Goal: Task Accomplishment & Management: Manage account settings

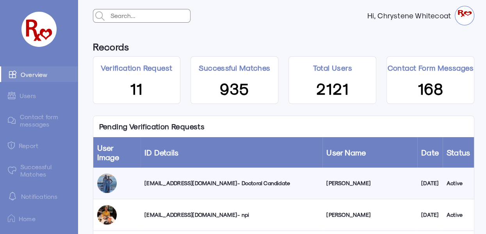
click at [197, 179] on div "[EMAIL_ADDRESS][DOMAIN_NAME] - Doctoral Candidate" at bounding box center [232, 183] width 174 height 8
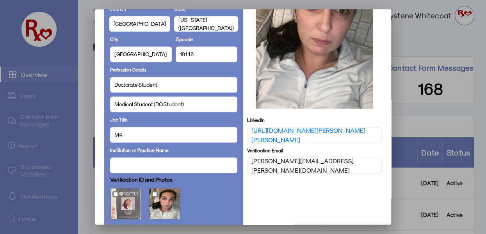
scroll to position [316, 0]
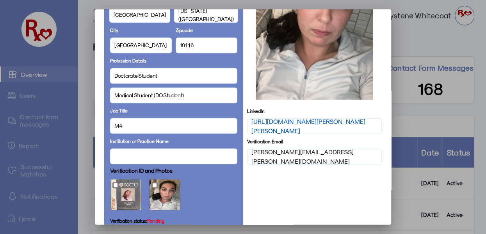
click at [301, 120] on link "[URL][DOMAIN_NAME][PERSON_NAME][PERSON_NAME]" at bounding box center [315, 126] width 127 height 19
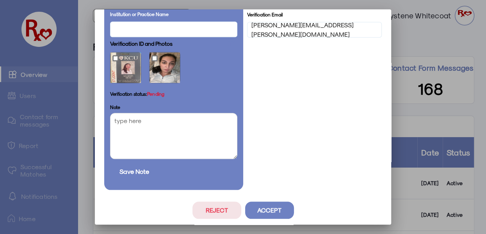
scroll to position [446, 0]
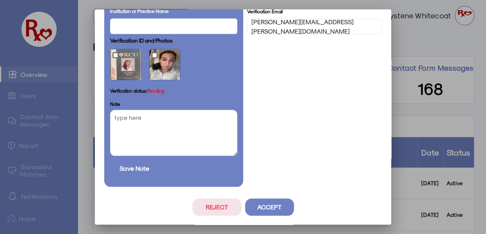
click at [205, 203] on button "Reject" at bounding box center [217, 206] width 49 height 17
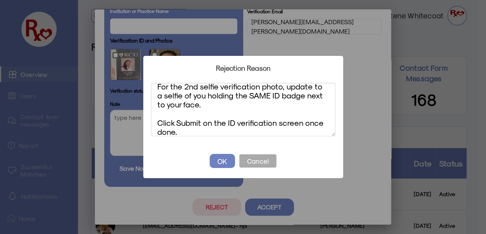
scroll to position [0, 0]
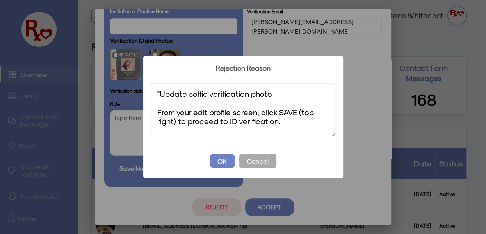
click at [161, 93] on textarea ""Update selfie verification photo From your edit profile screen, click SAVE (to…" at bounding box center [243, 110] width 184 height 54
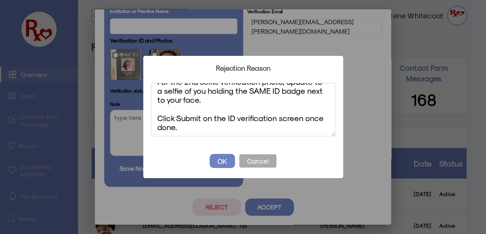
scroll to position [59, 0]
type textarea "Update selfie verification photo From your edit profile screen, click SAVE (top…"
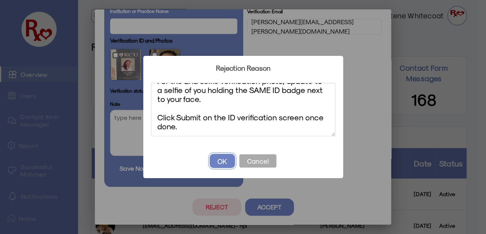
click at [220, 161] on button "OK" at bounding box center [222, 161] width 25 height 14
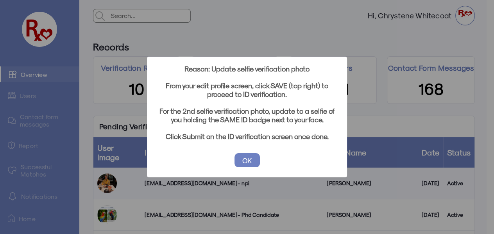
click at [242, 159] on button "OK" at bounding box center [246, 160] width 25 height 14
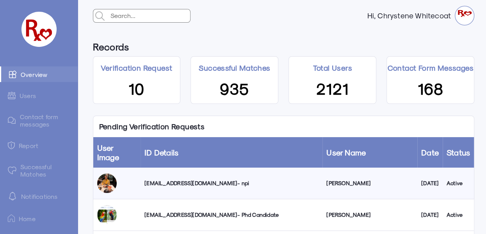
click at [30, 172] on link "Successful Matches" at bounding box center [39, 170] width 78 height 23
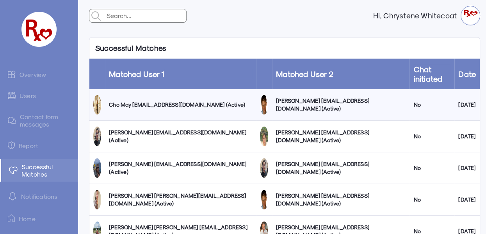
click at [33, 74] on link "Overview" at bounding box center [39, 74] width 78 height 16
